Goal: Transaction & Acquisition: Purchase product/service

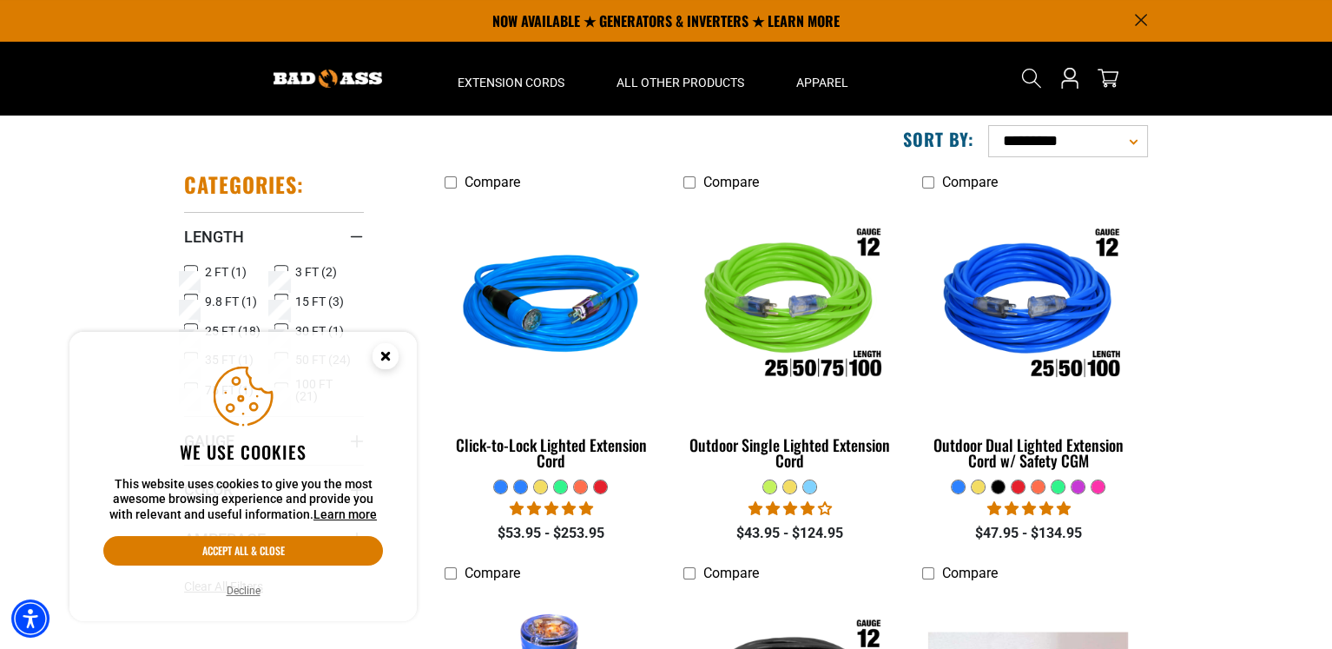
scroll to position [87, 0]
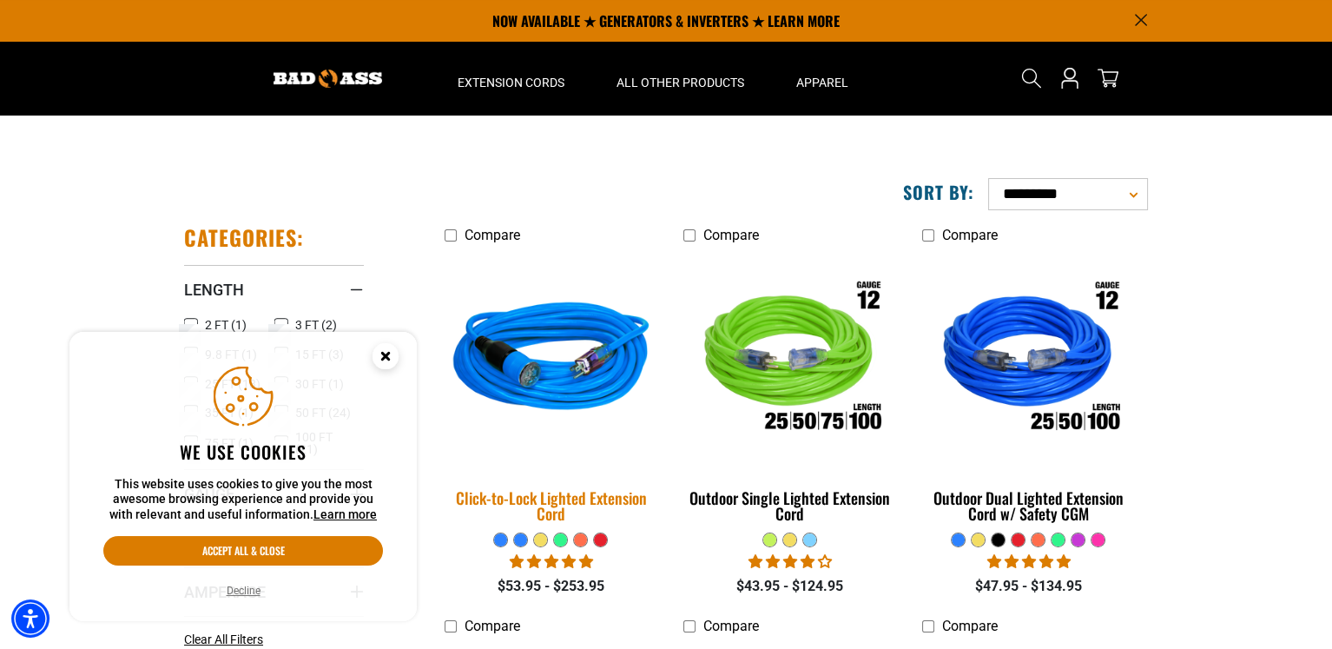
click at [585, 371] on img at bounding box center [551, 360] width 243 height 222
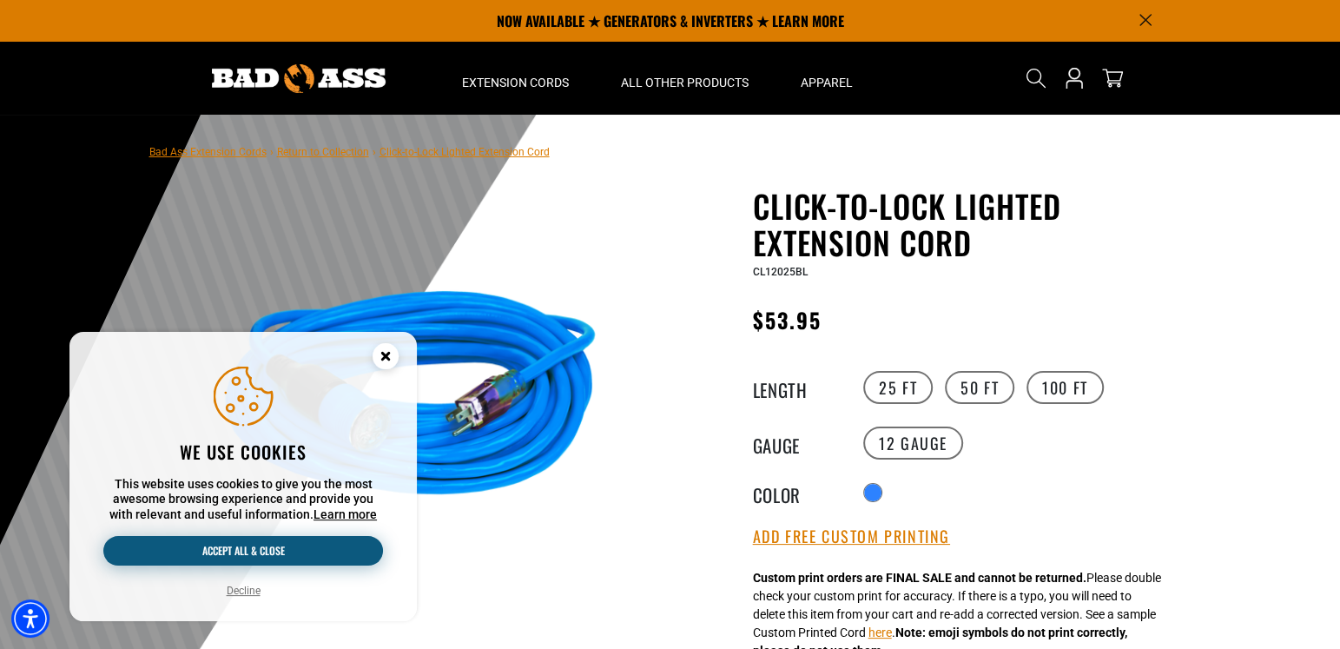
click at [270, 561] on button "Accept all & close" at bounding box center [243, 551] width 280 height 30
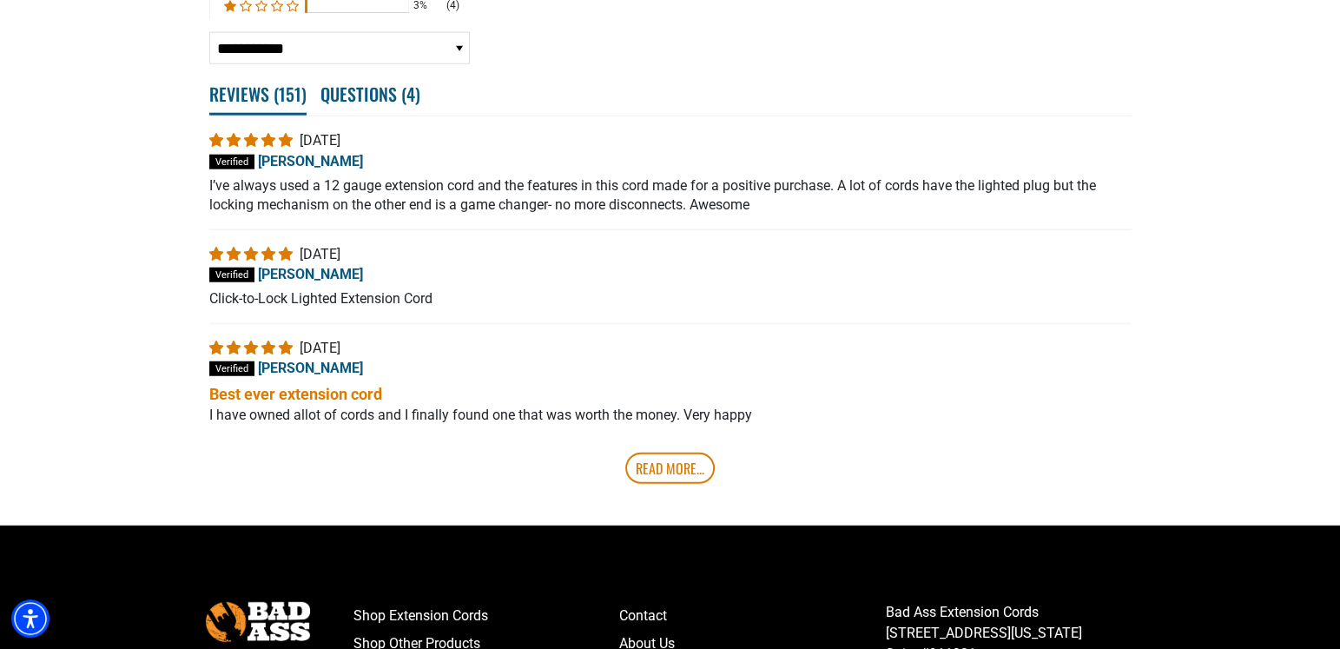
scroll to position [3561, 0]
